Goal: Task Accomplishment & Management: Complete application form

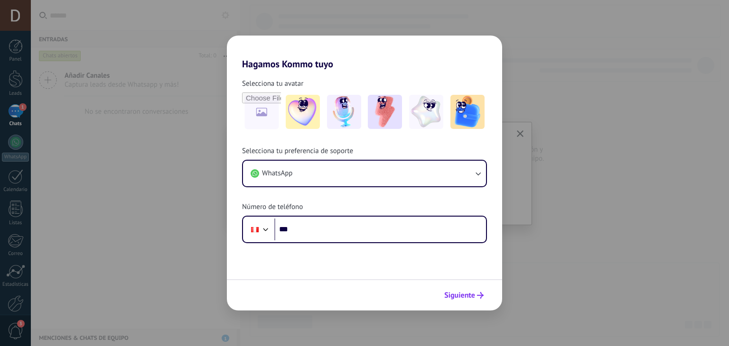
click at [464, 293] on span "Siguiente" at bounding box center [459, 295] width 31 height 7
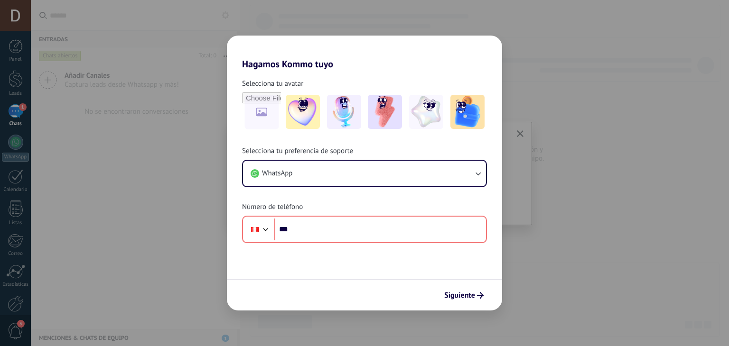
click at [596, 271] on div "Hagamos Kommo tuyo Selecciona tu avatar Selecciona tu preferencia de soporte Wh…" at bounding box center [364, 173] width 729 height 346
click at [582, 82] on div "Hagamos Kommo tuyo Selecciona tu avatar Selecciona tu preferencia de soporte Wh…" at bounding box center [364, 173] width 729 height 346
click at [588, 276] on div "Hagamos Kommo tuyo Selecciona tu avatar Selecciona tu preferencia de soporte Wh…" at bounding box center [364, 173] width 729 height 346
click at [468, 298] on span "Siguiente" at bounding box center [459, 295] width 31 height 7
click at [626, 182] on div "Hagamos Kommo tuyo Selecciona tu avatar Selecciona tu preferencia de soporte Wh…" at bounding box center [364, 173] width 729 height 346
